Goal: Task Accomplishment & Management: Manage account settings

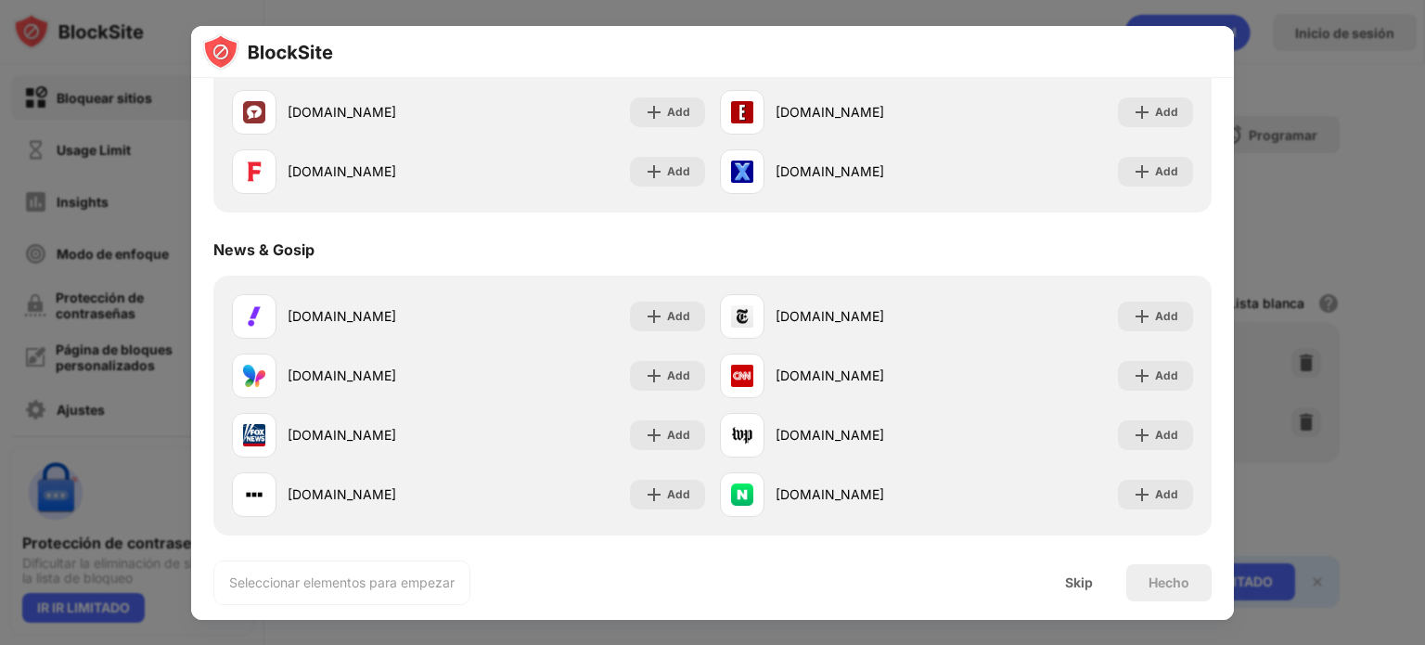
scroll to position [1021, 0]
click at [1106, 576] on div "Skip" at bounding box center [1079, 582] width 72 height 37
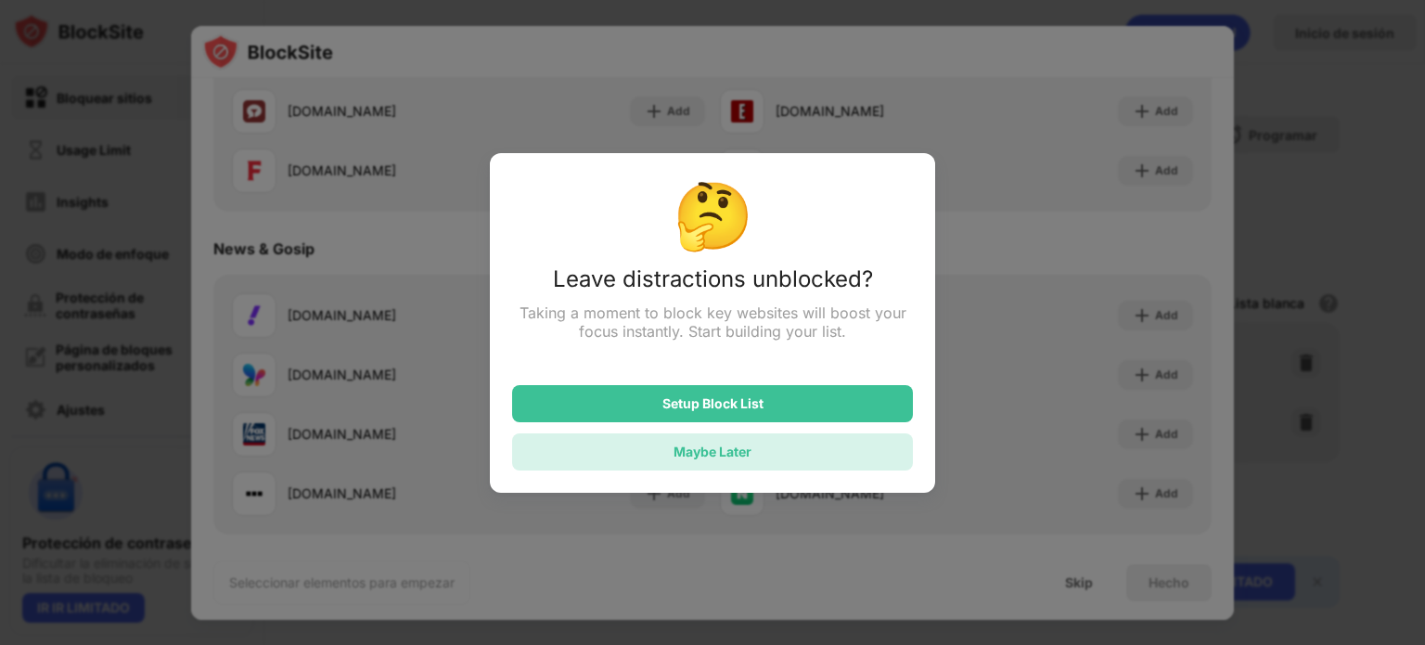
click at [679, 443] on div "Maybe Later" at bounding box center [712, 451] width 401 height 37
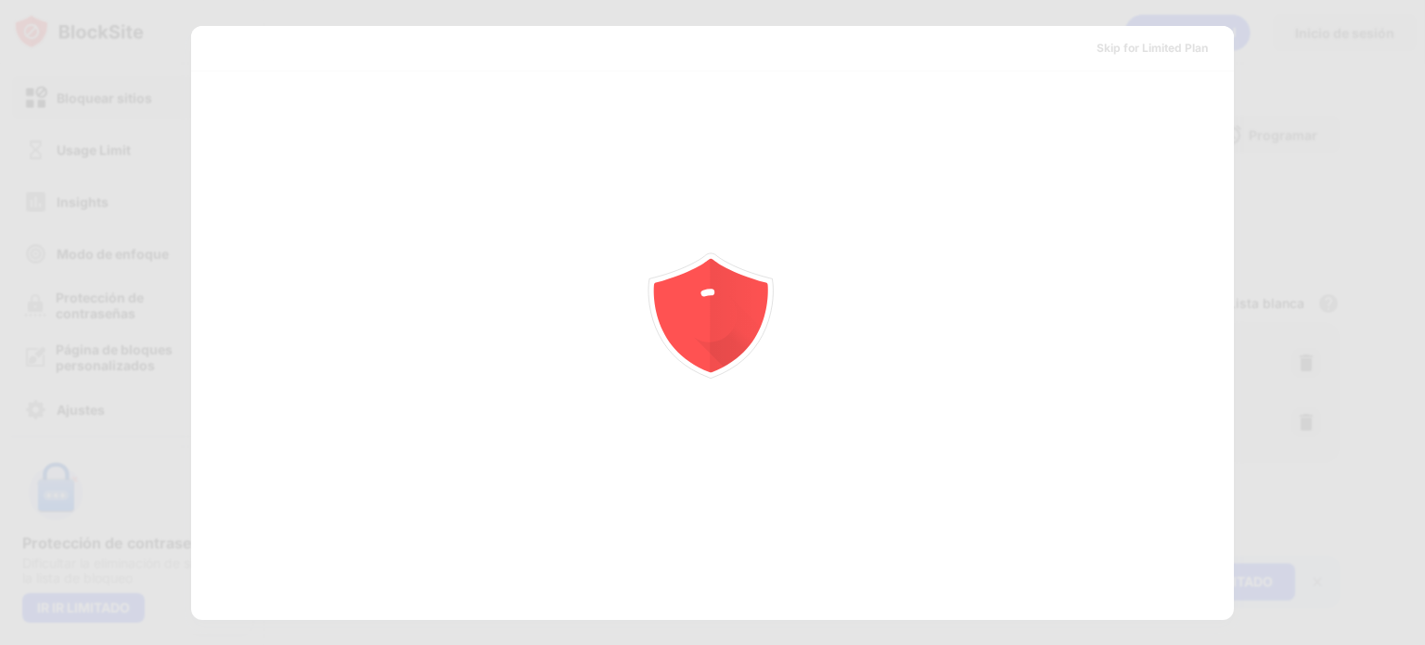
scroll to position [0, 0]
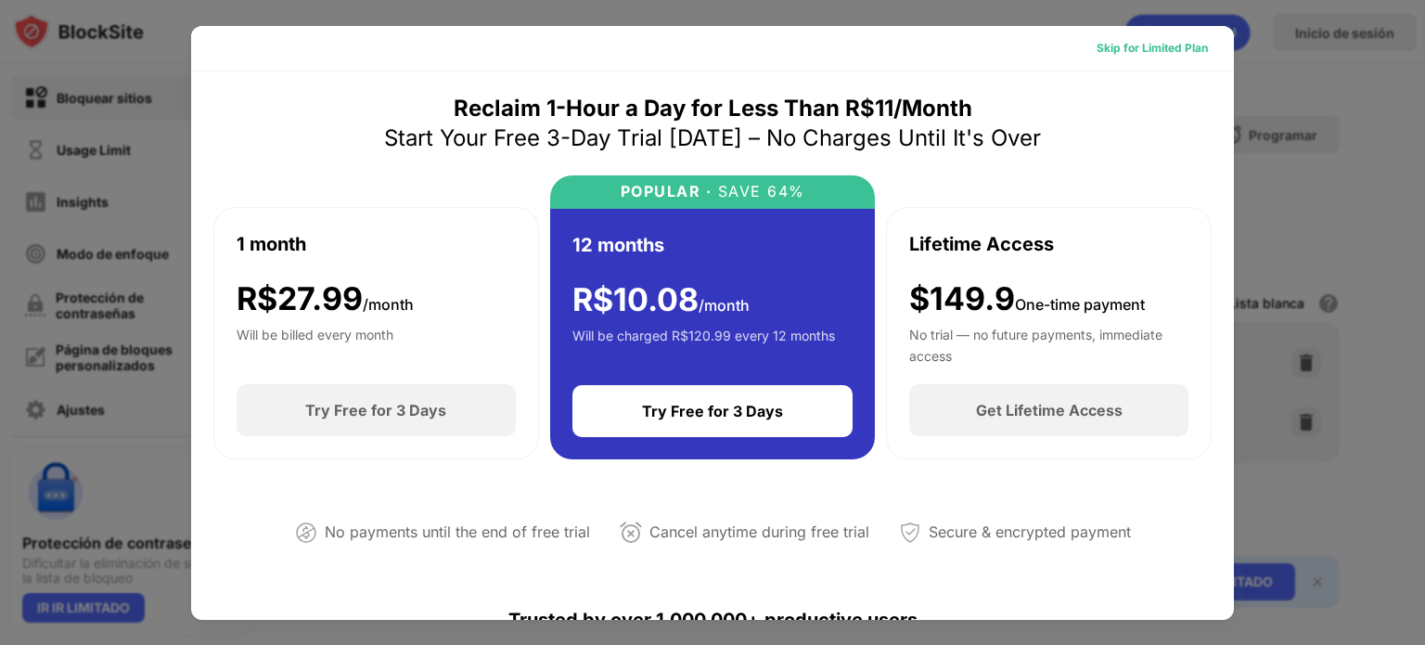
click at [1118, 48] on div "Skip for Limited Plan" at bounding box center [1152, 48] width 111 height 19
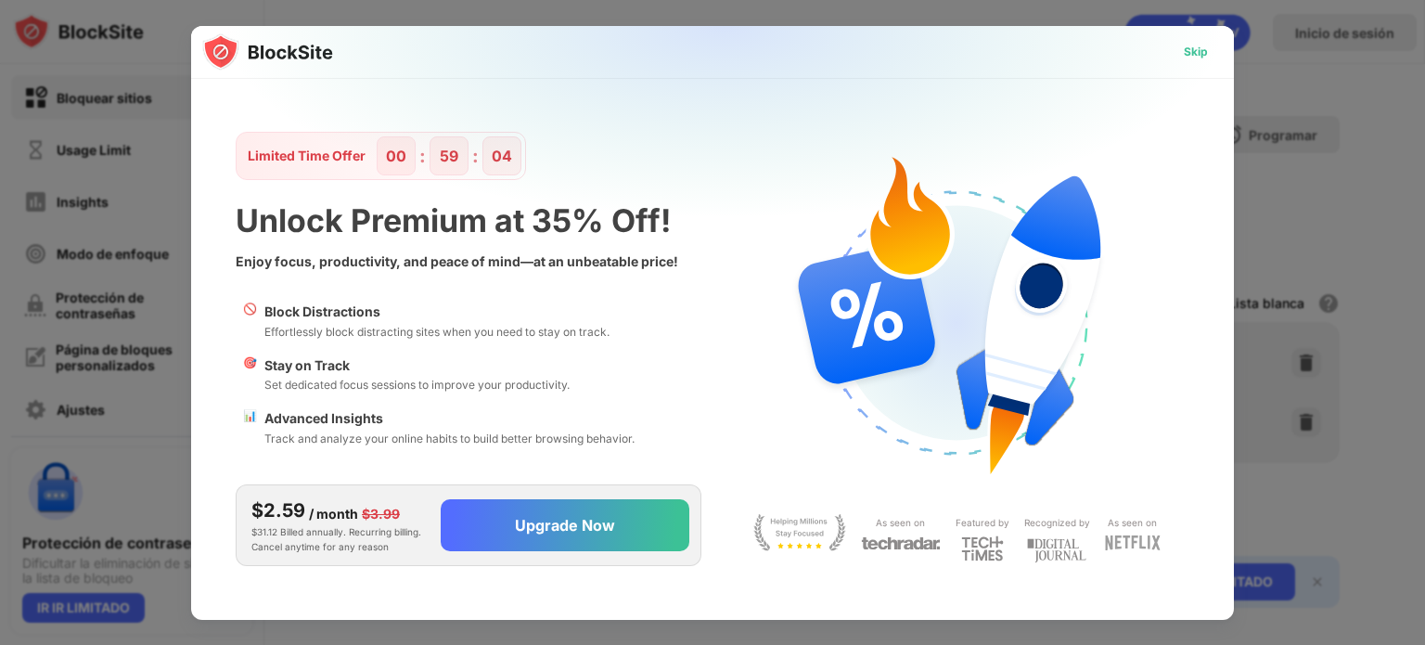
click at [1191, 45] on div "Skip" at bounding box center [1196, 52] width 24 height 19
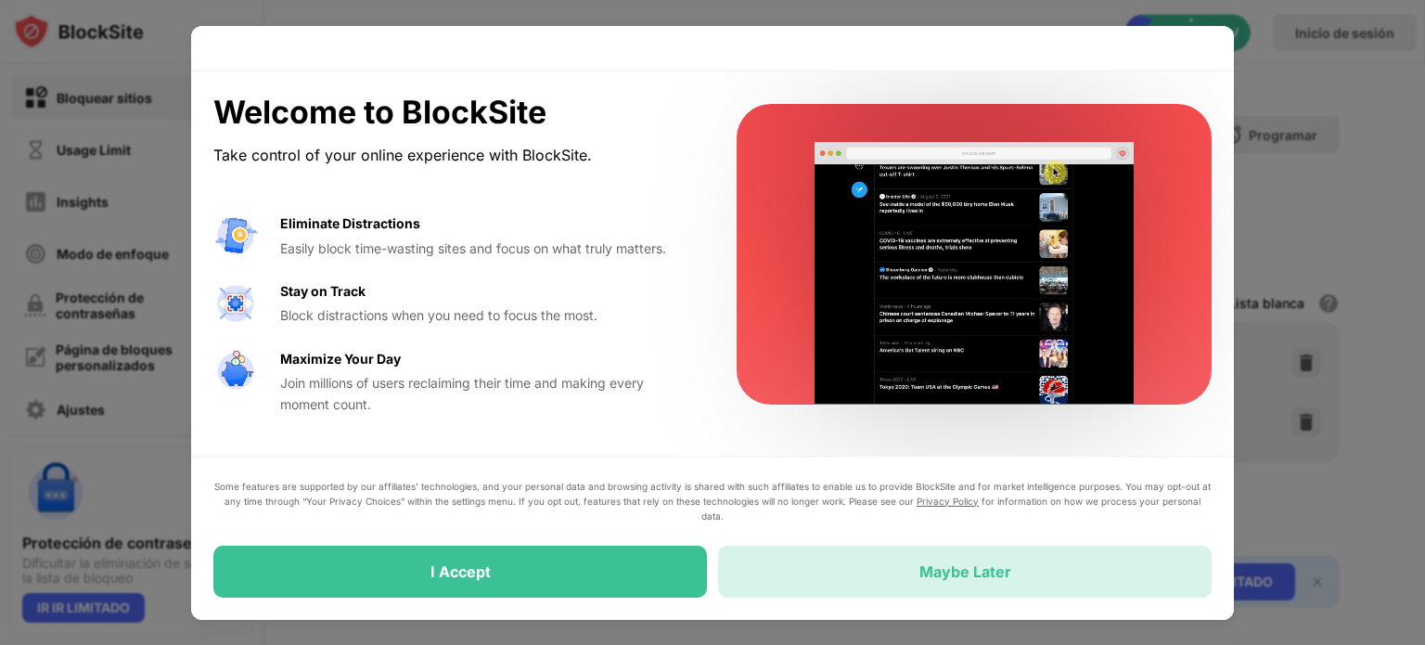
click at [749, 573] on div "Maybe Later" at bounding box center [965, 572] width 494 height 52
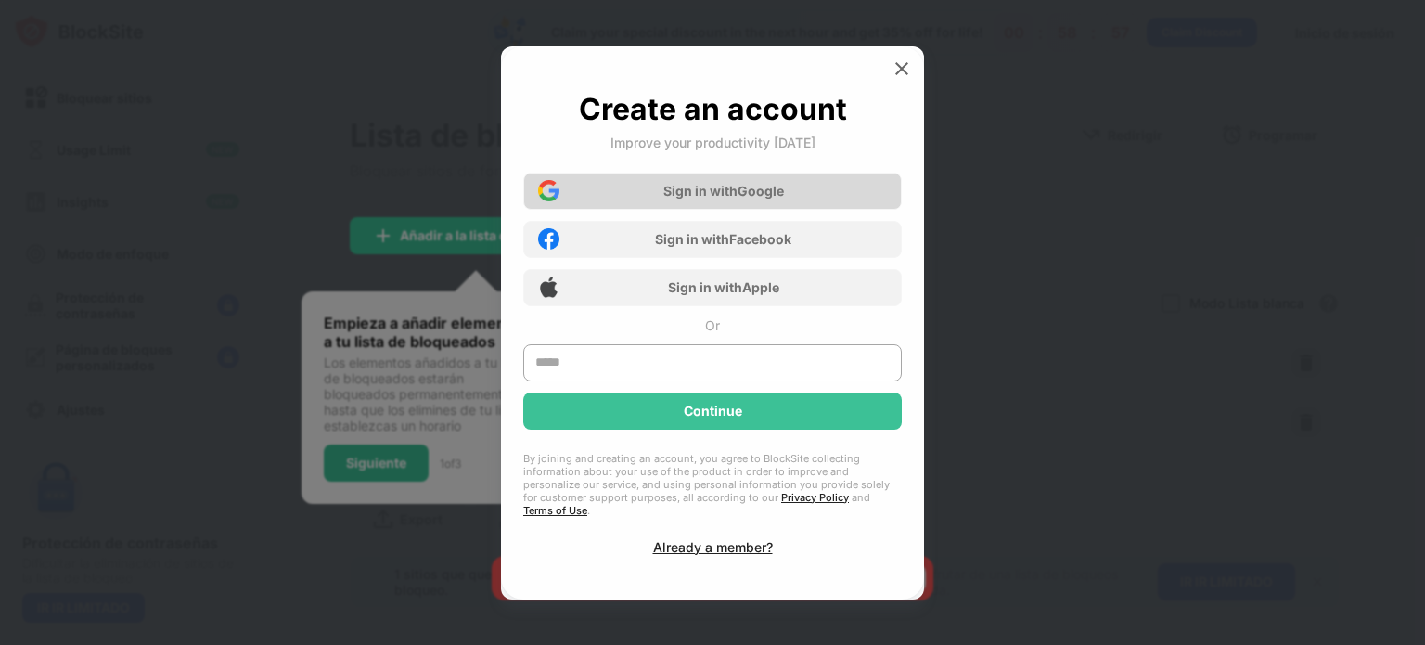
click at [731, 199] on div "Sign in with Google" at bounding box center [723, 191] width 121 height 16
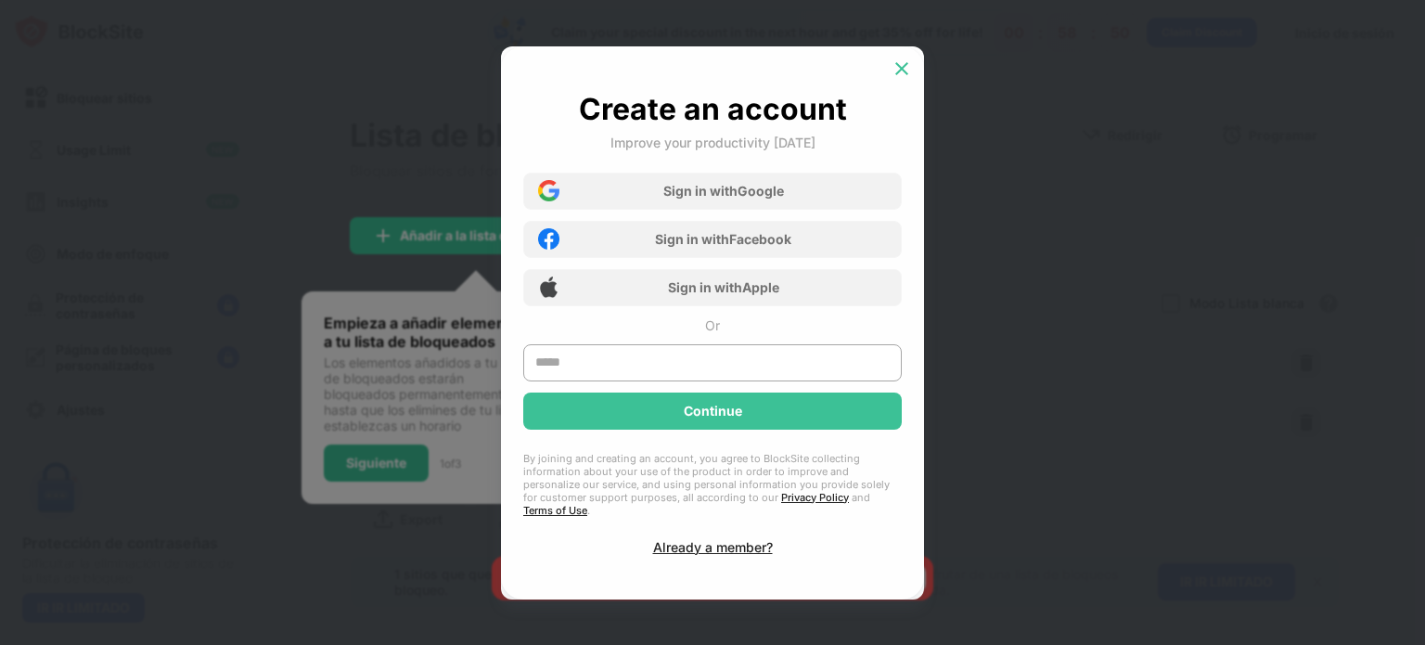
click at [897, 78] on img at bounding box center [902, 68] width 19 height 19
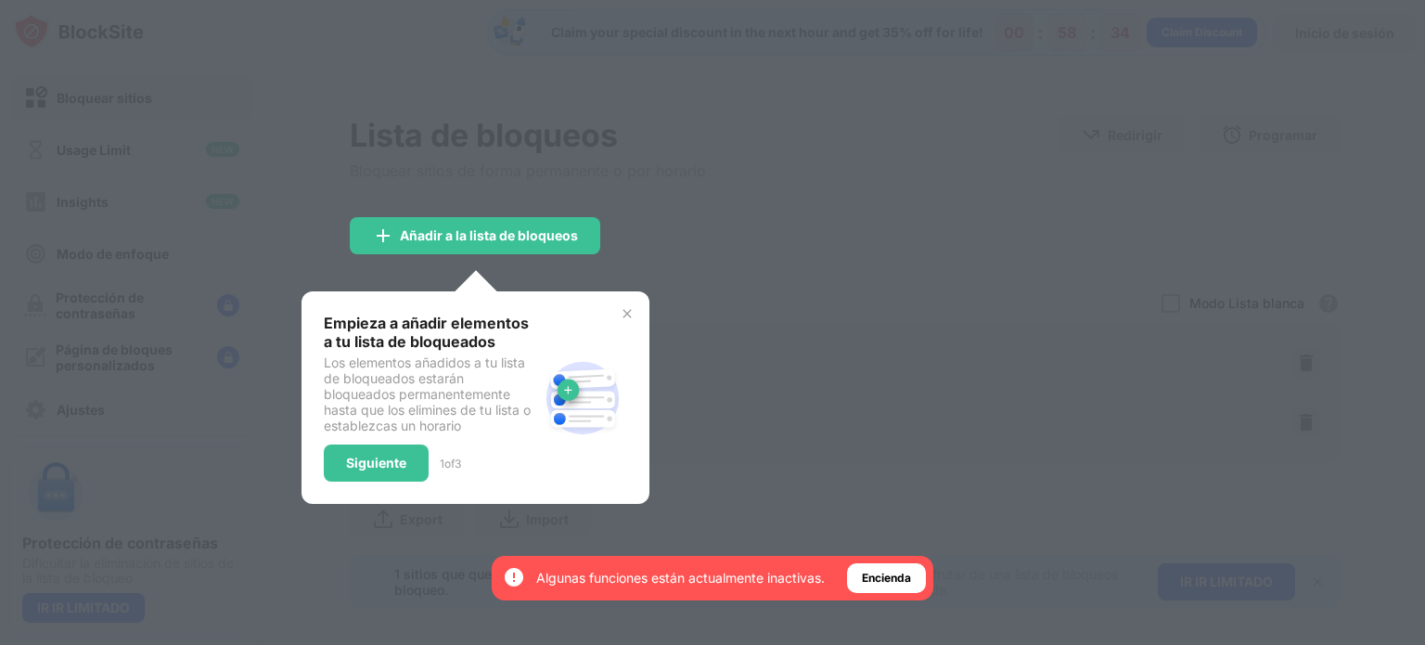
click at [919, 142] on div at bounding box center [712, 322] width 1425 height 645
click at [624, 314] on img at bounding box center [627, 313] width 15 height 15
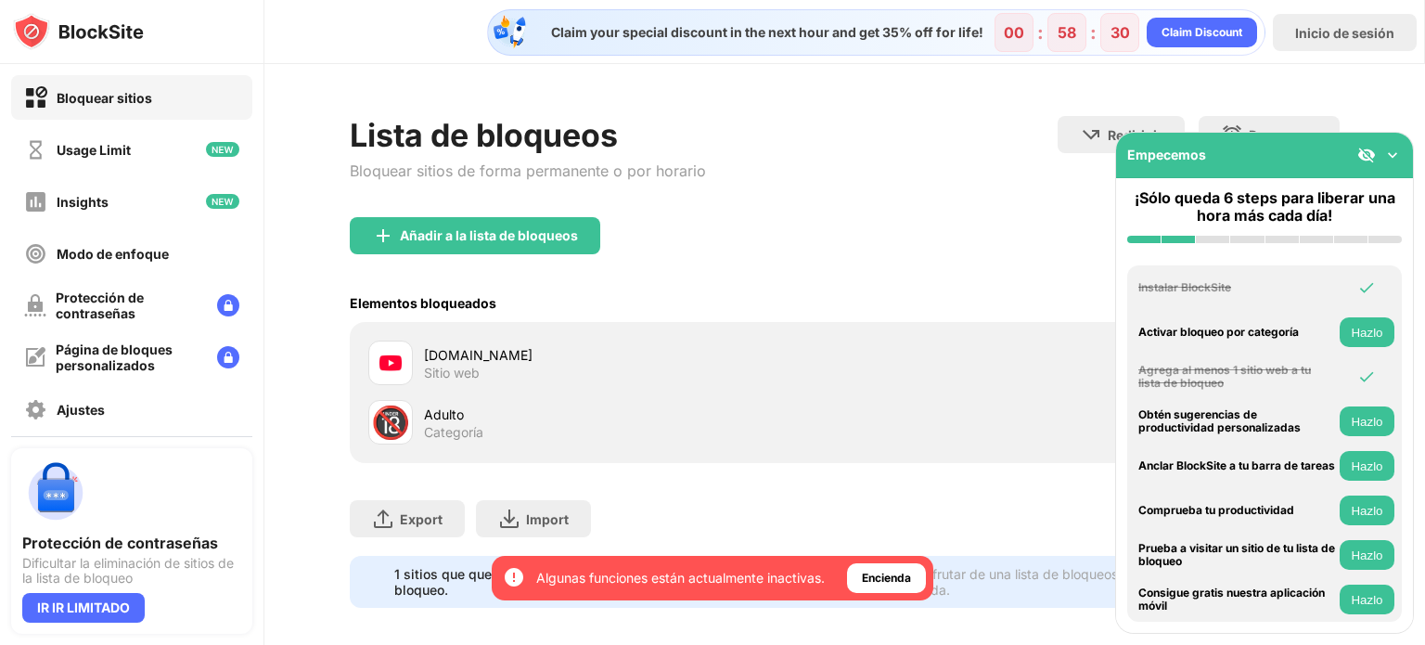
click at [1392, 159] on img at bounding box center [1393, 155] width 19 height 19
